Goal: Task Accomplishment & Management: Use online tool/utility

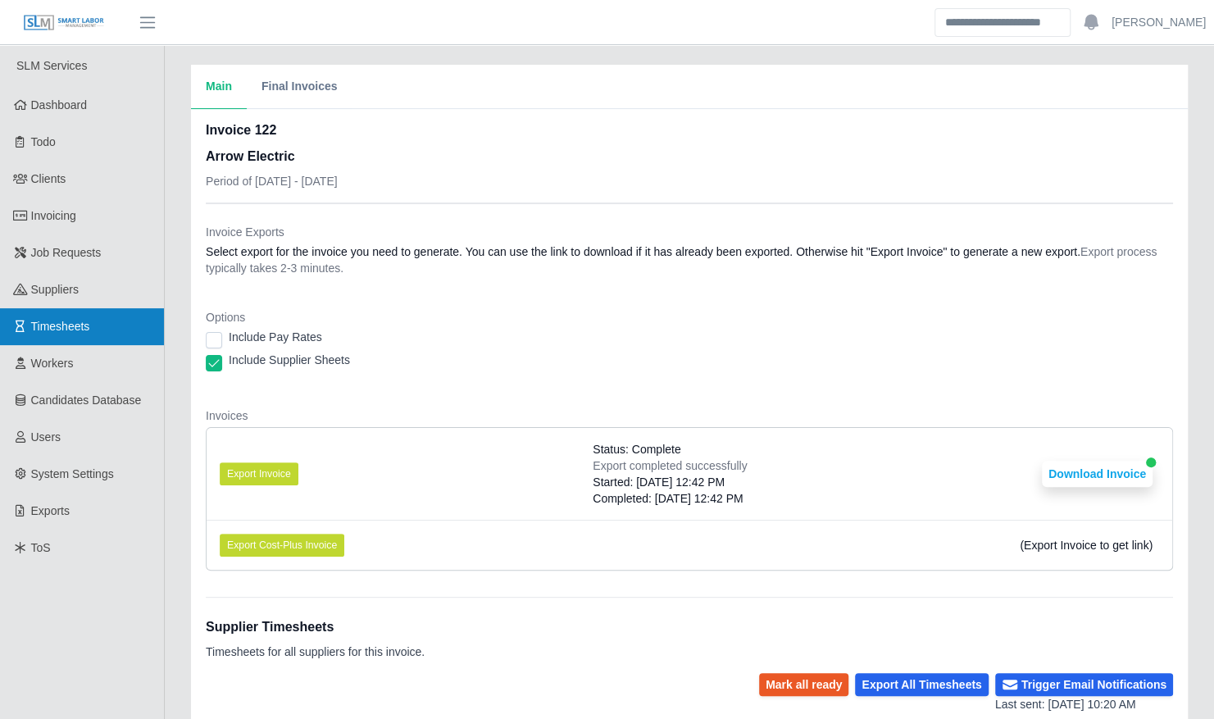
click at [93, 330] on link "Timesheets" at bounding box center [82, 326] width 164 height 37
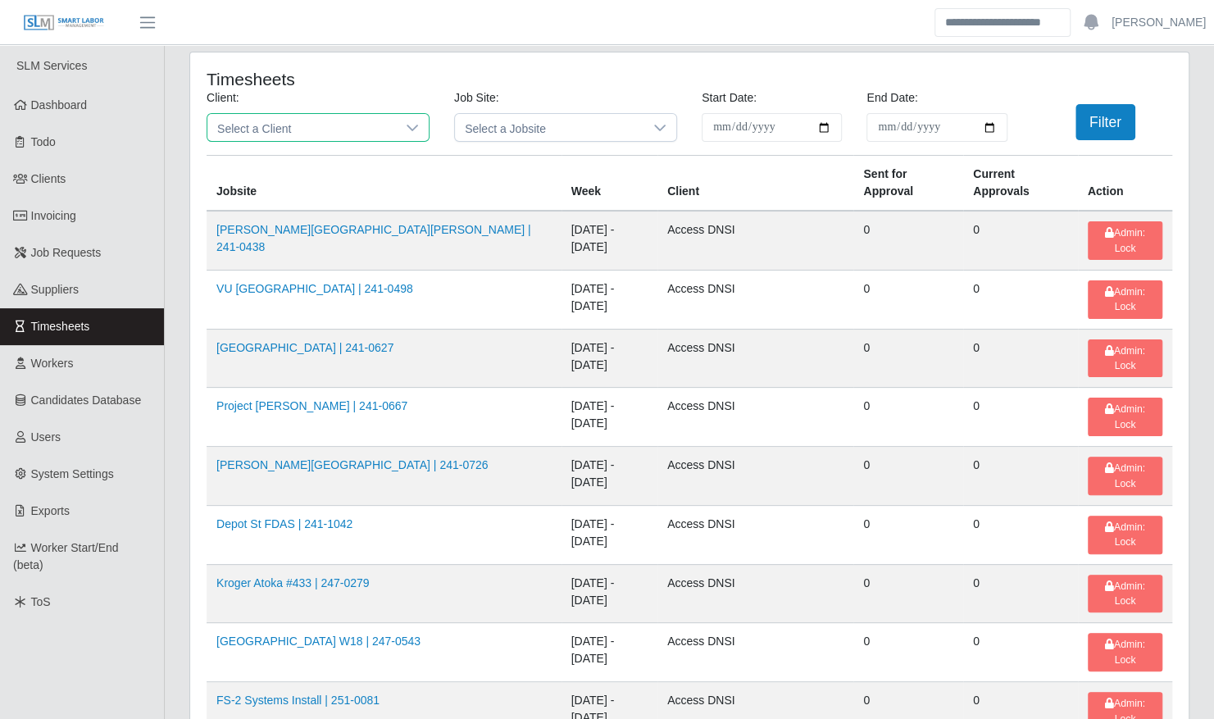
click at [321, 129] on span "Select a Client" at bounding box center [301, 127] width 189 height 27
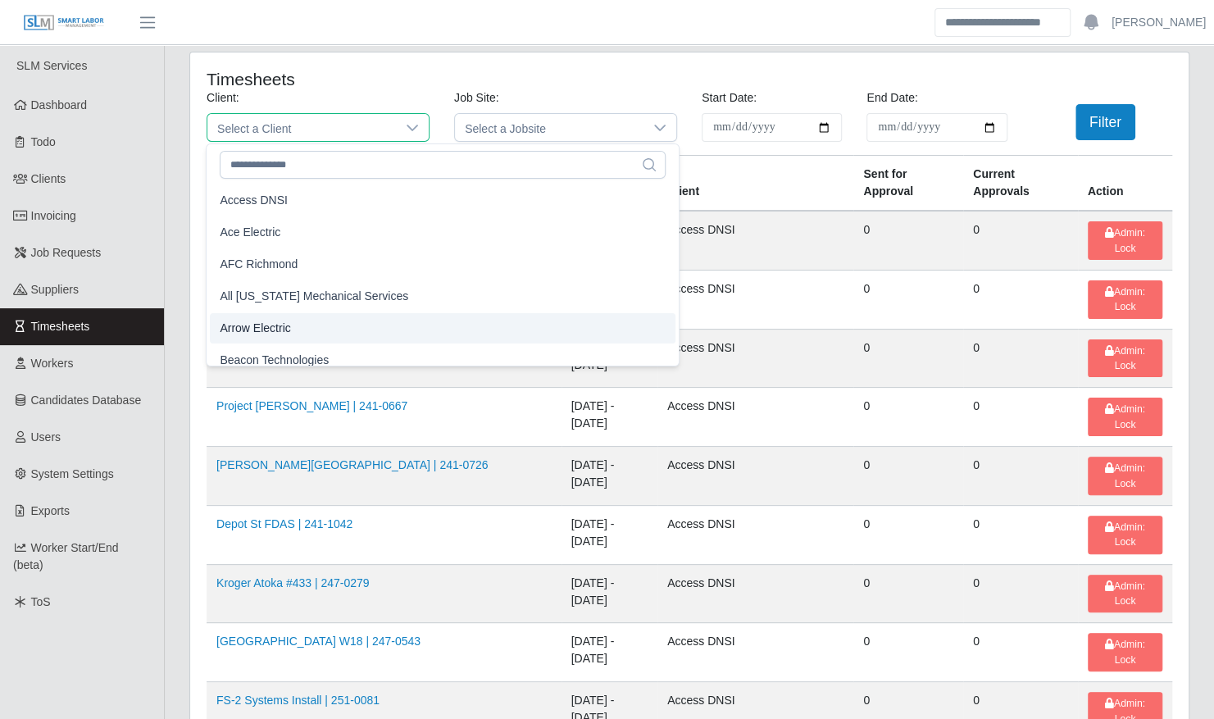
click at [314, 321] on li "Arrow Electric" at bounding box center [443, 328] width 466 height 30
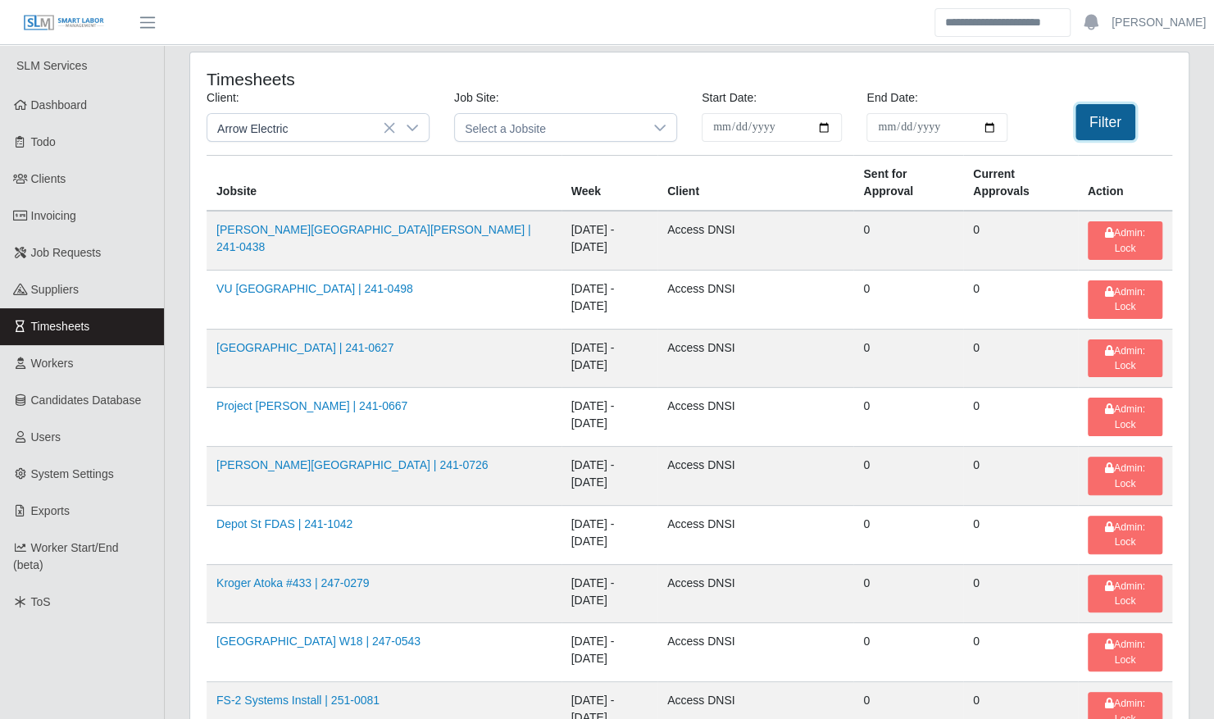
click at [1130, 119] on button "Filter" at bounding box center [1105, 122] width 60 height 36
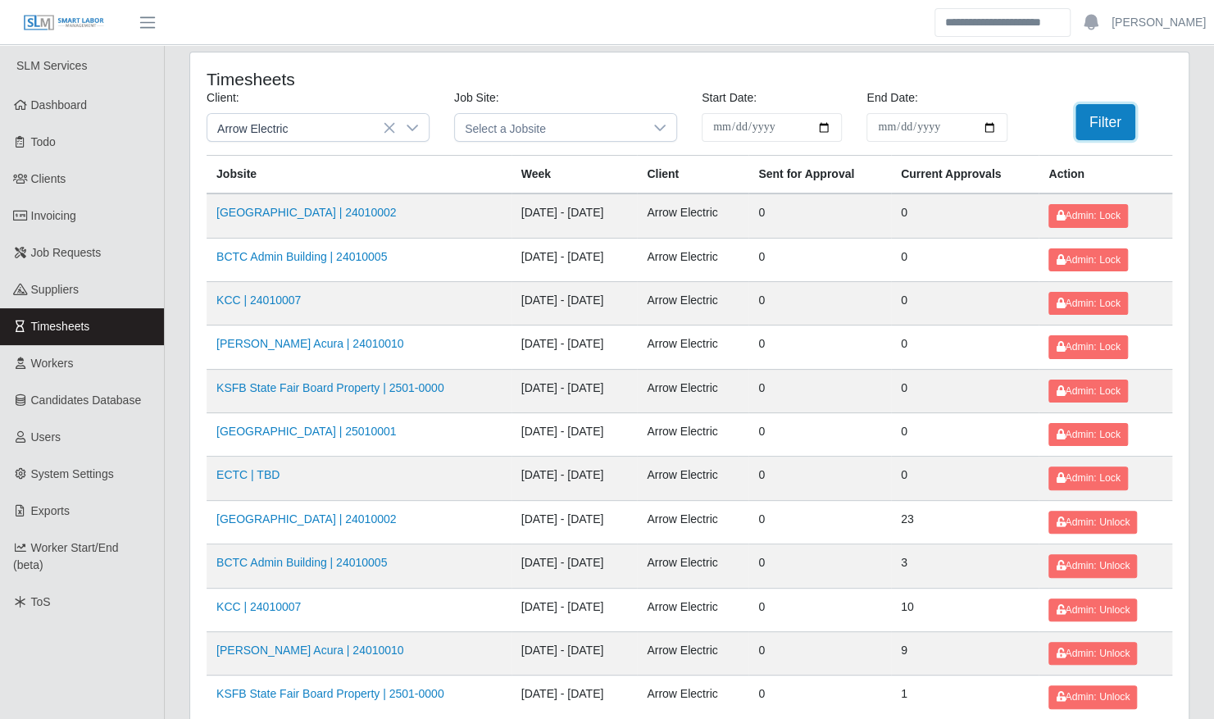
scroll to position [207, 0]
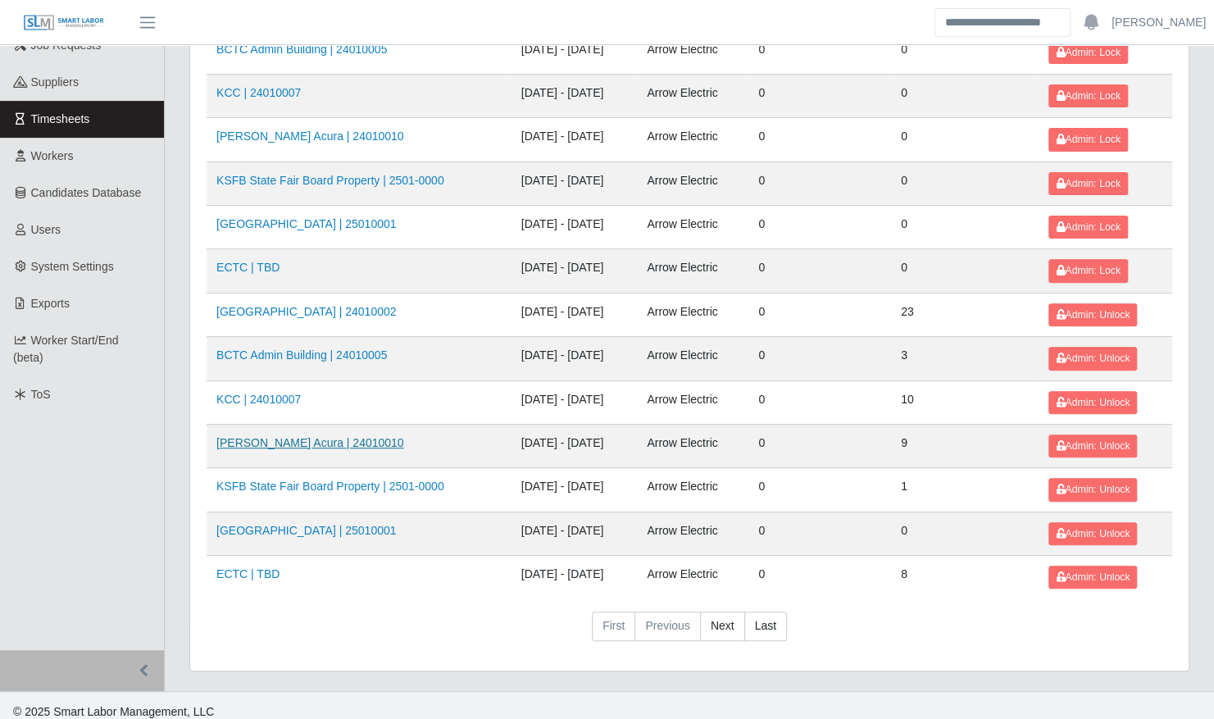
click at [321, 436] on link "Neill Huffman Acura | 24010010" at bounding box center [310, 442] width 188 height 13
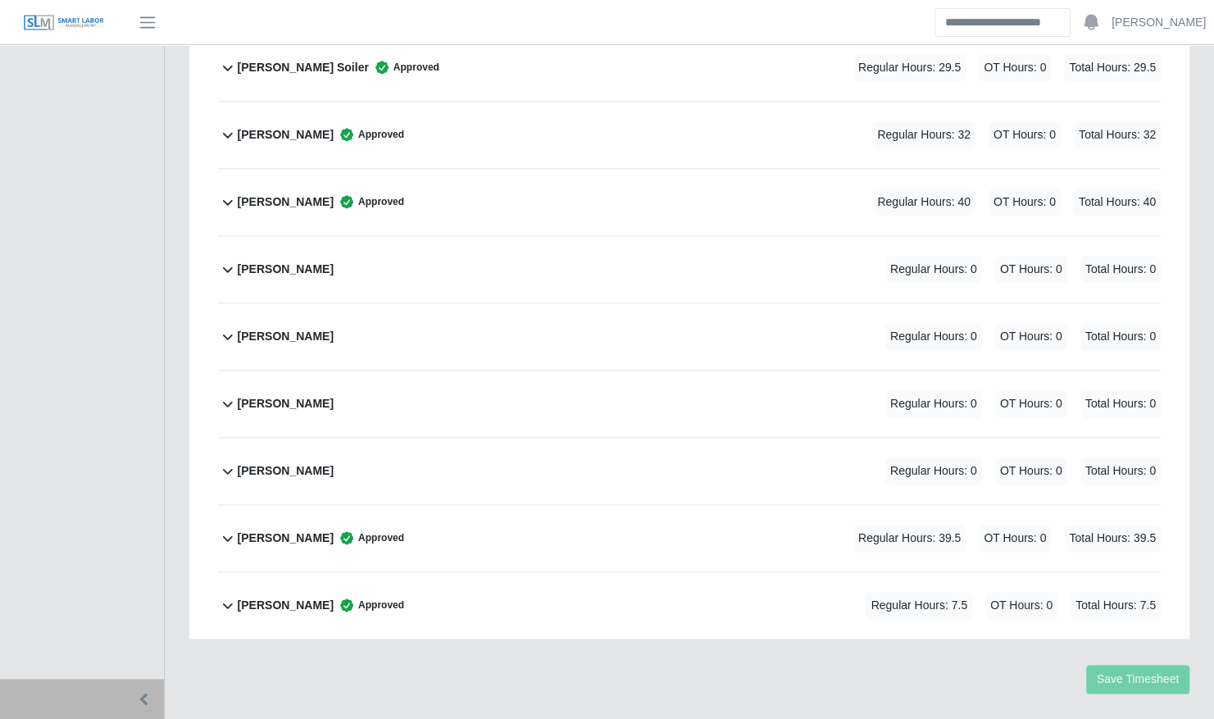
click at [321, 572] on div "[PERSON_NAME] Approved Regular Hours: 7.5 OT Hours: 0 Total Hours: 7.5" at bounding box center [699, 605] width 923 height 66
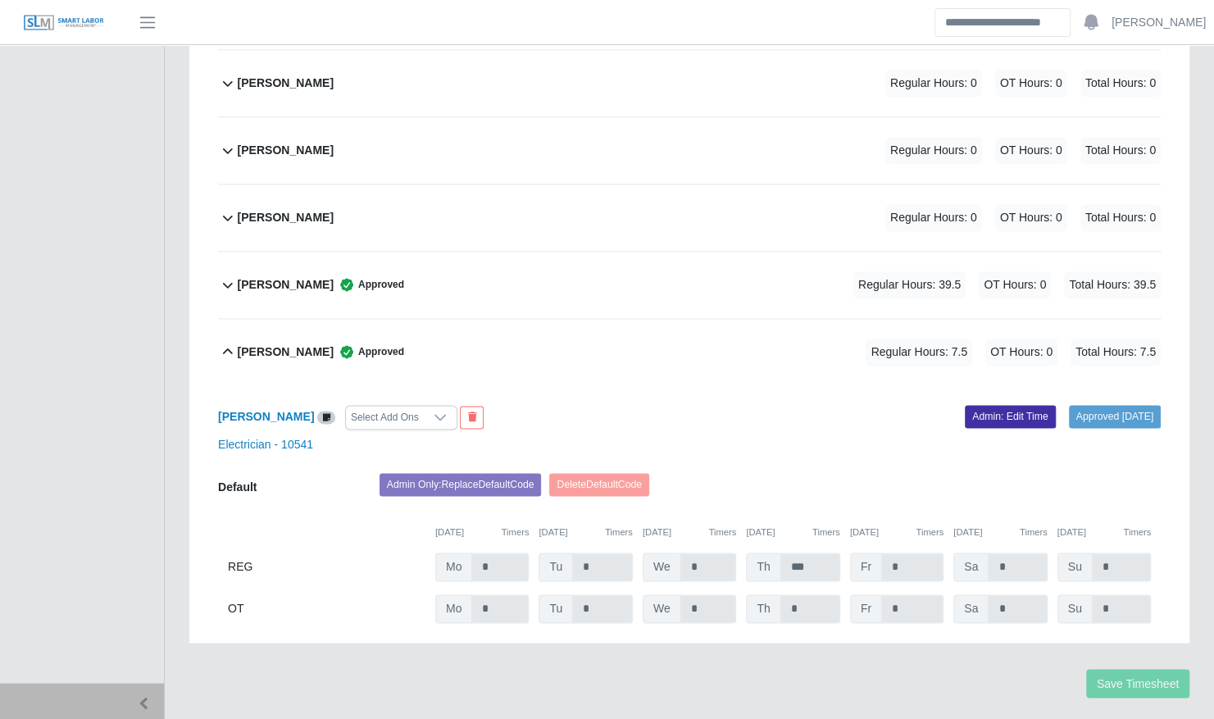
scroll to position [1211, 0]
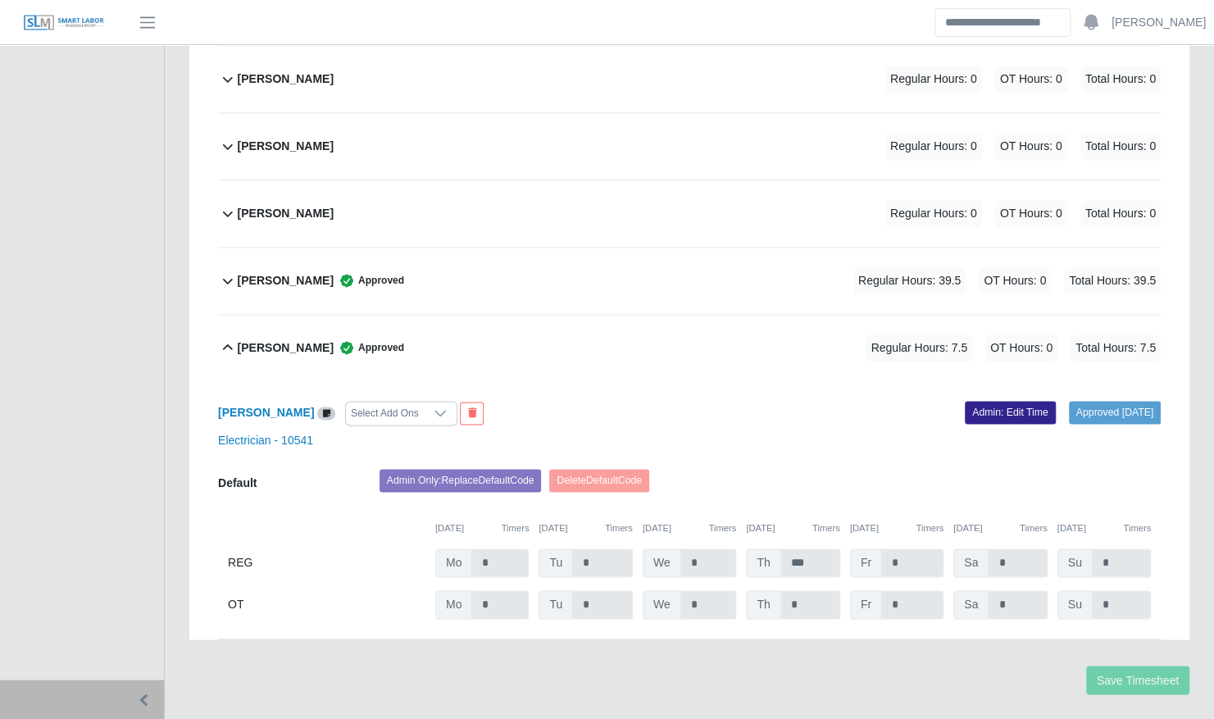
click at [977, 401] on link "Admin: Edit Time" at bounding box center [1010, 412] width 91 height 23
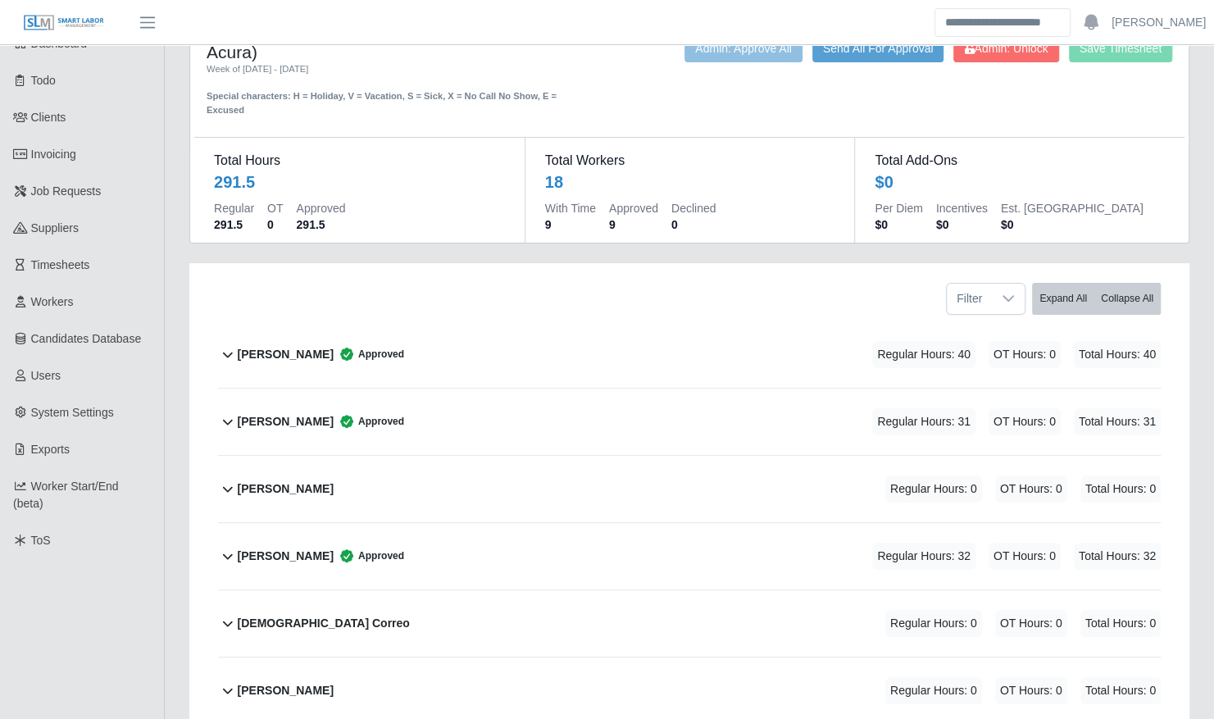
scroll to position [38, 0]
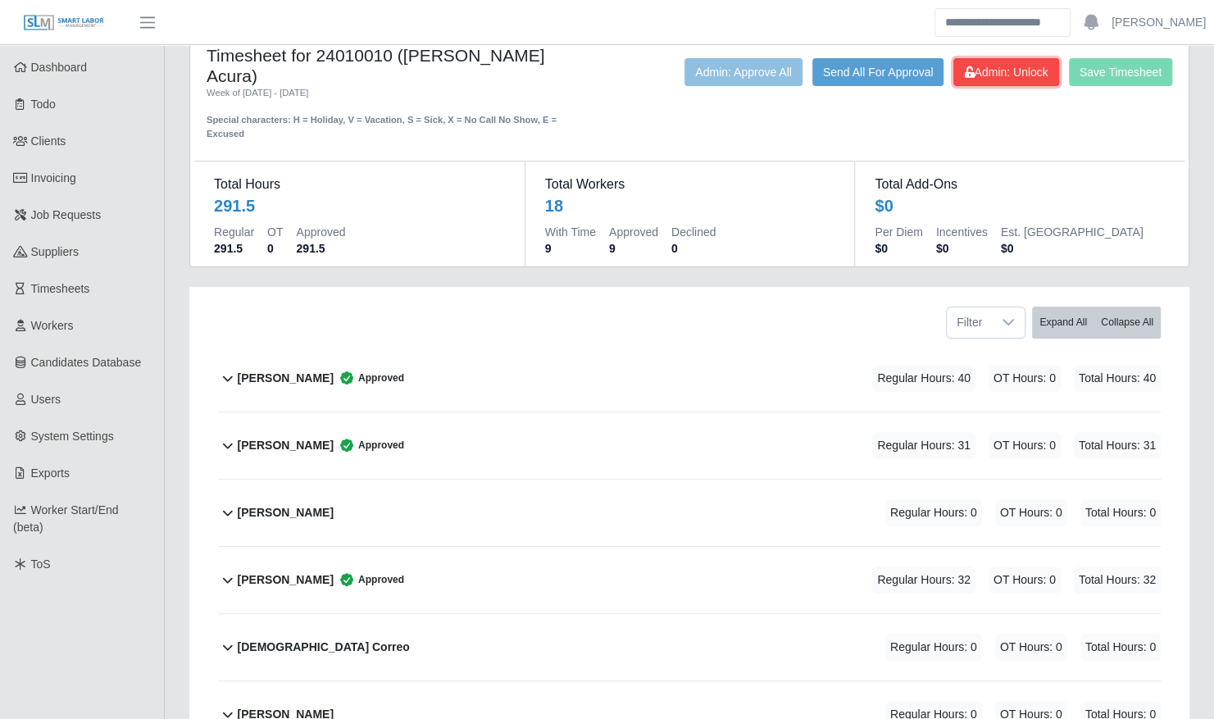
click at [1019, 67] on span "Admin: Unlock" at bounding box center [1006, 72] width 84 height 13
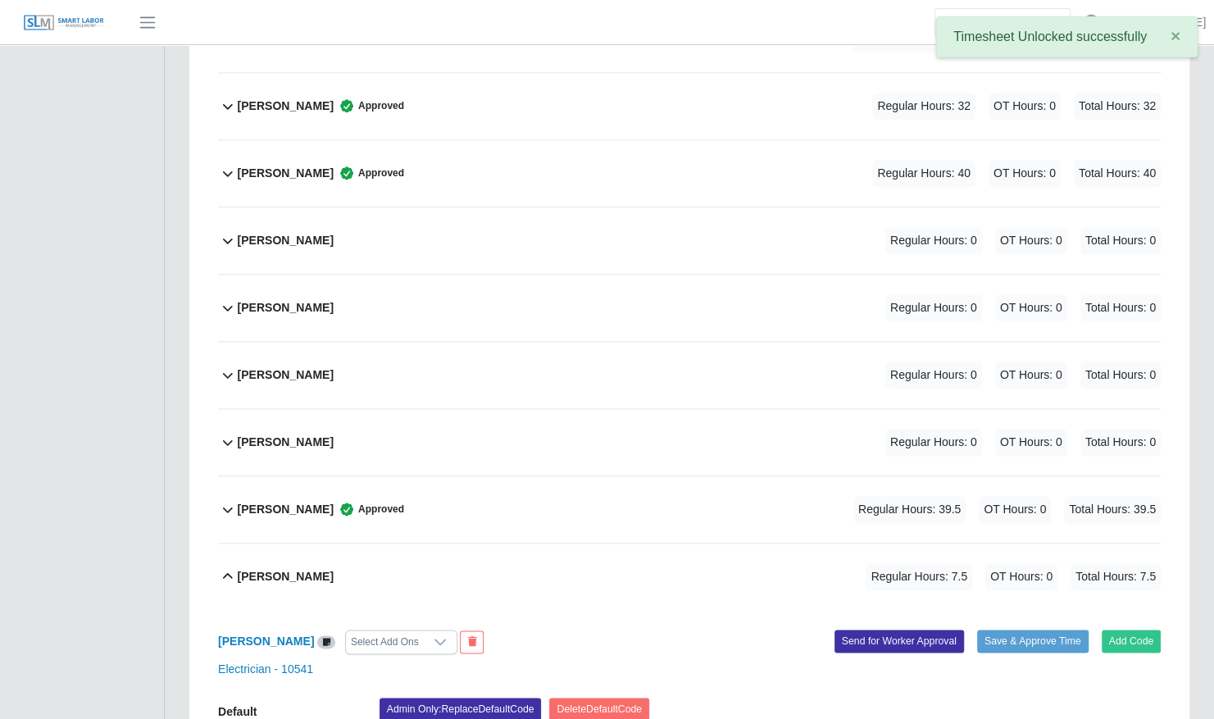
scroll to position [1211, 0]
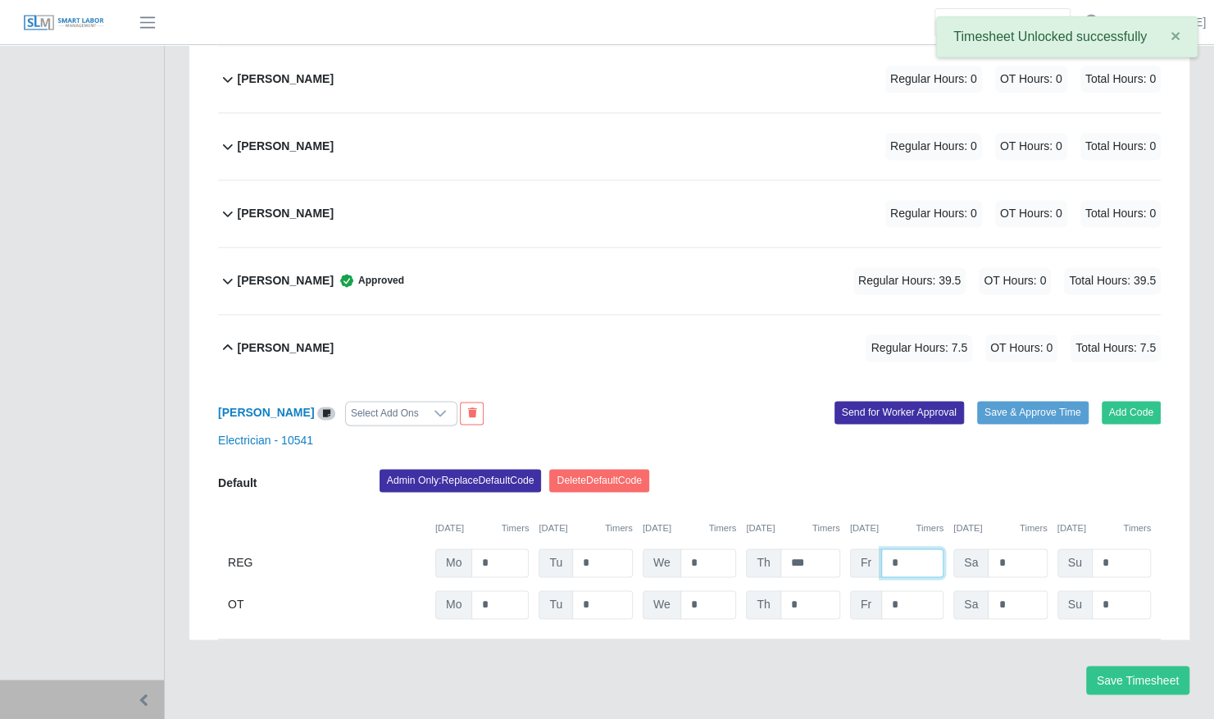
click at [898, 548] on input "*" at bounding box center [912, 562] width 62 height 29
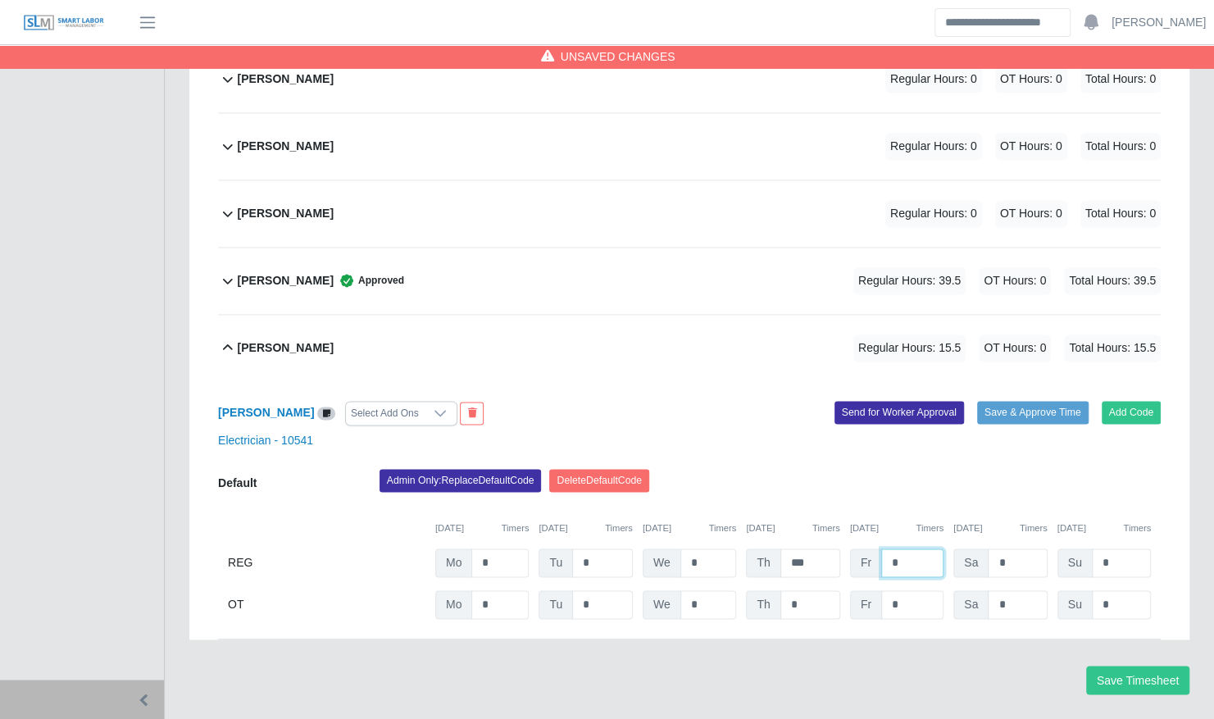
type input "*"
click at [1003, 432] on div "Electrician - 10541" at bounding box center [689, 440] width 967 height 17
click at [1012, 401] on button "Save & Approve Time" at bounding box center [1032, 412] width 111 height 23
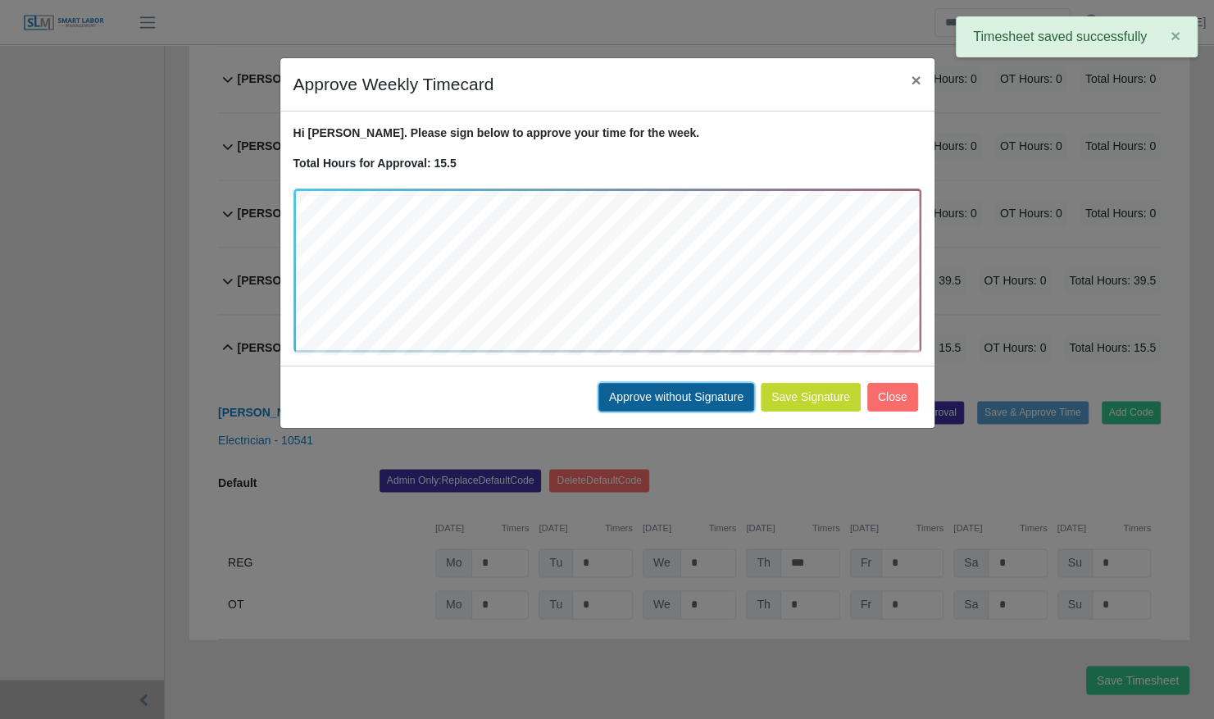
click at [706, 389] on button "Approve without Signature" at bounding box center [676, 397] width 156 height 29
